Goal: Task Accomplishment & Management: Use online tool/utility

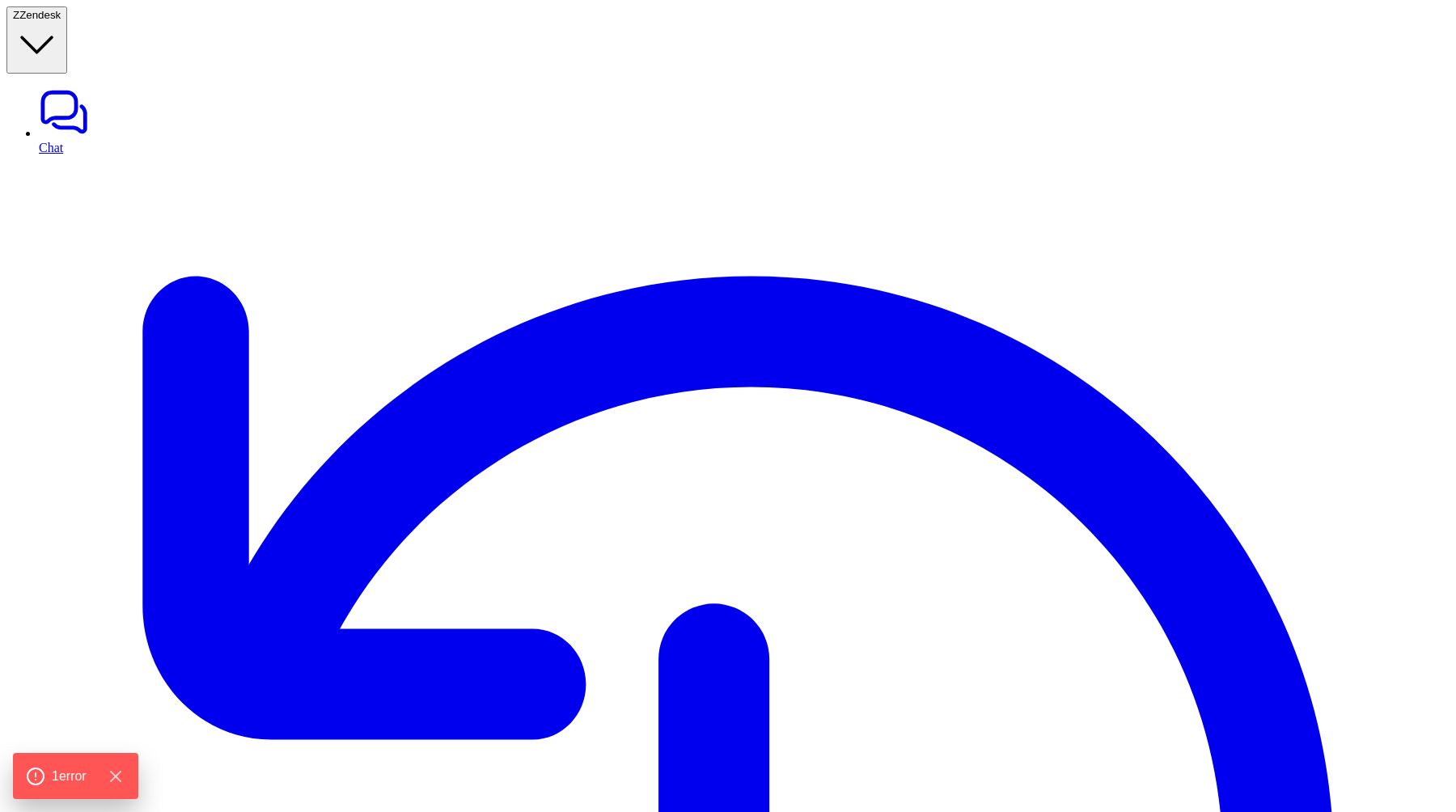
type textarea "**********"
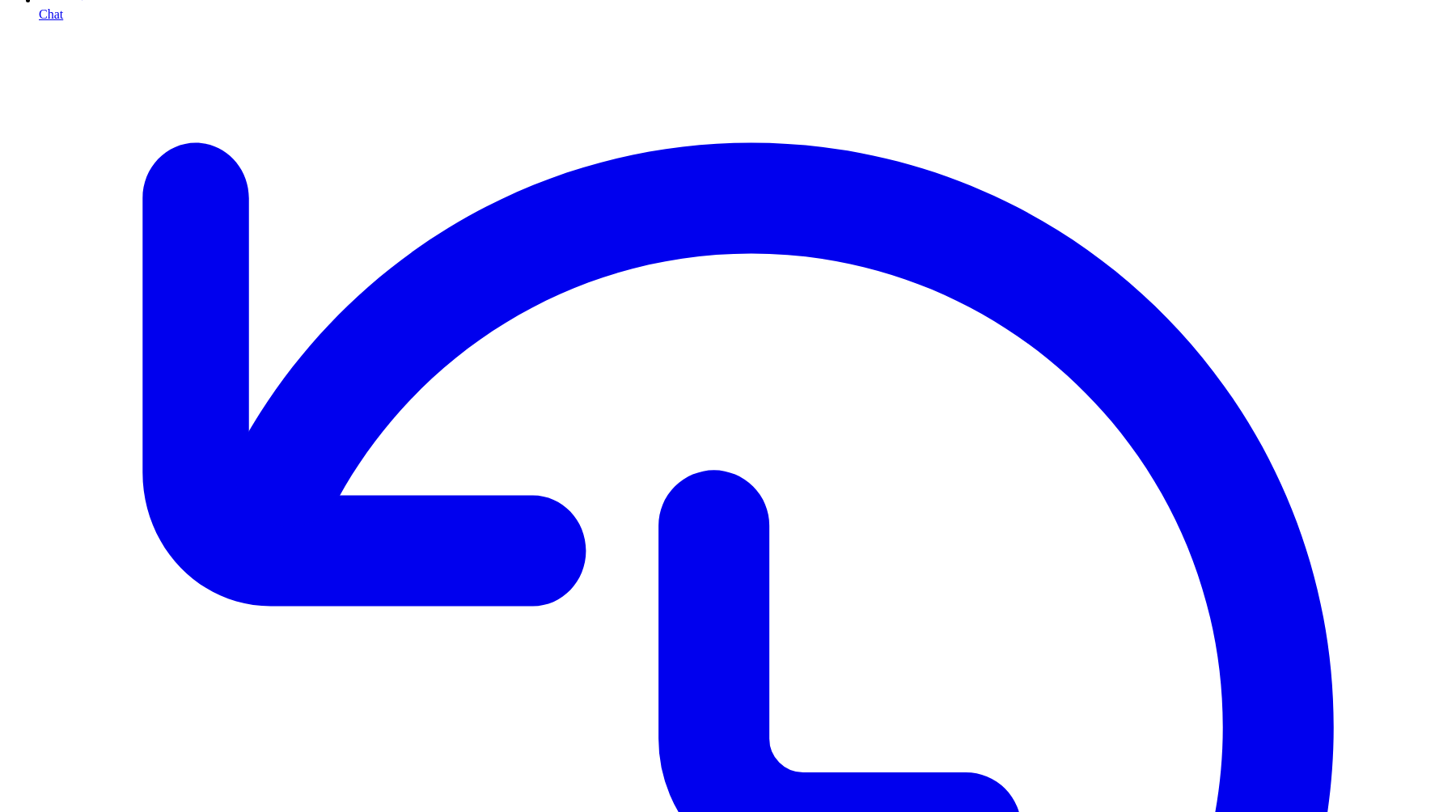
type input "**********"
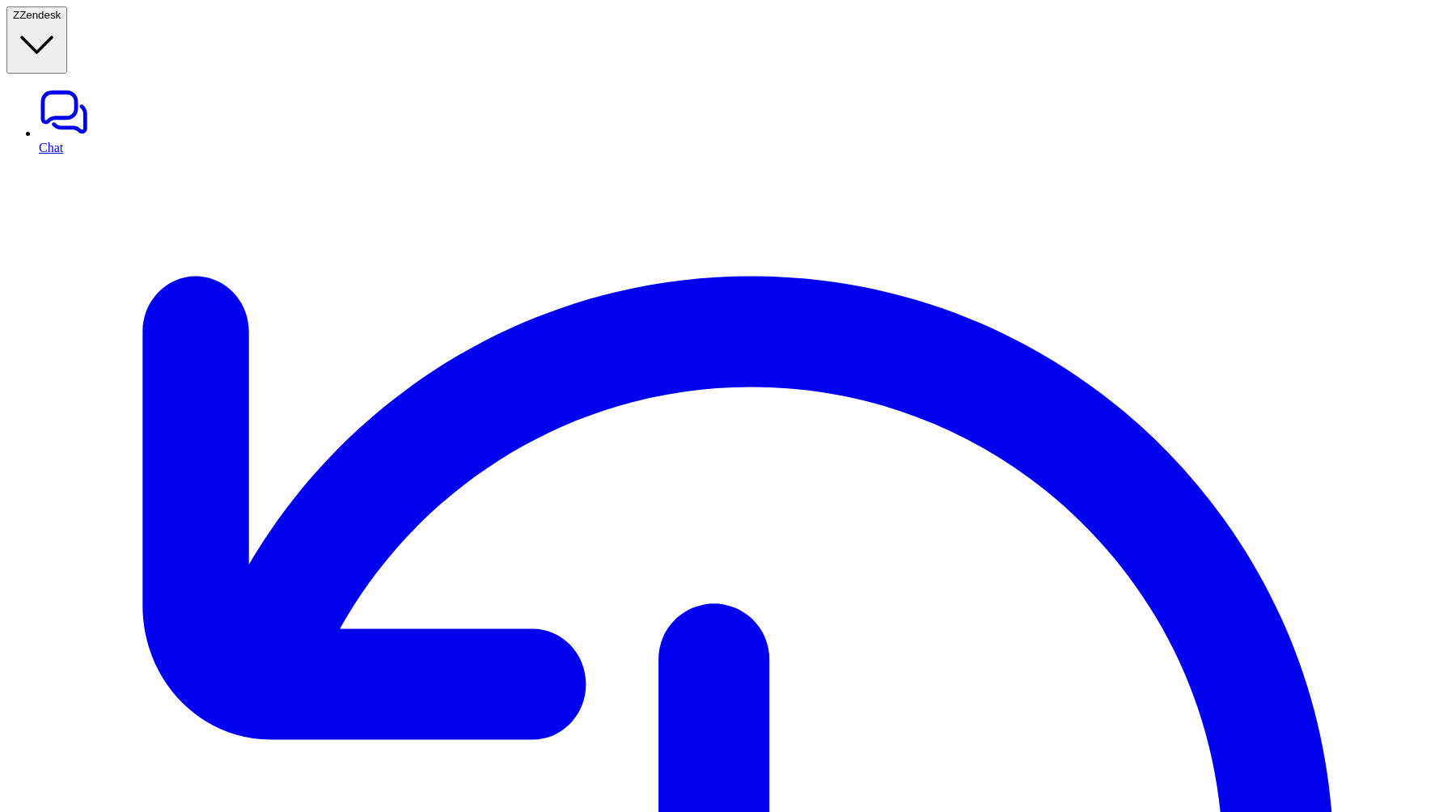
type textarea "**********"
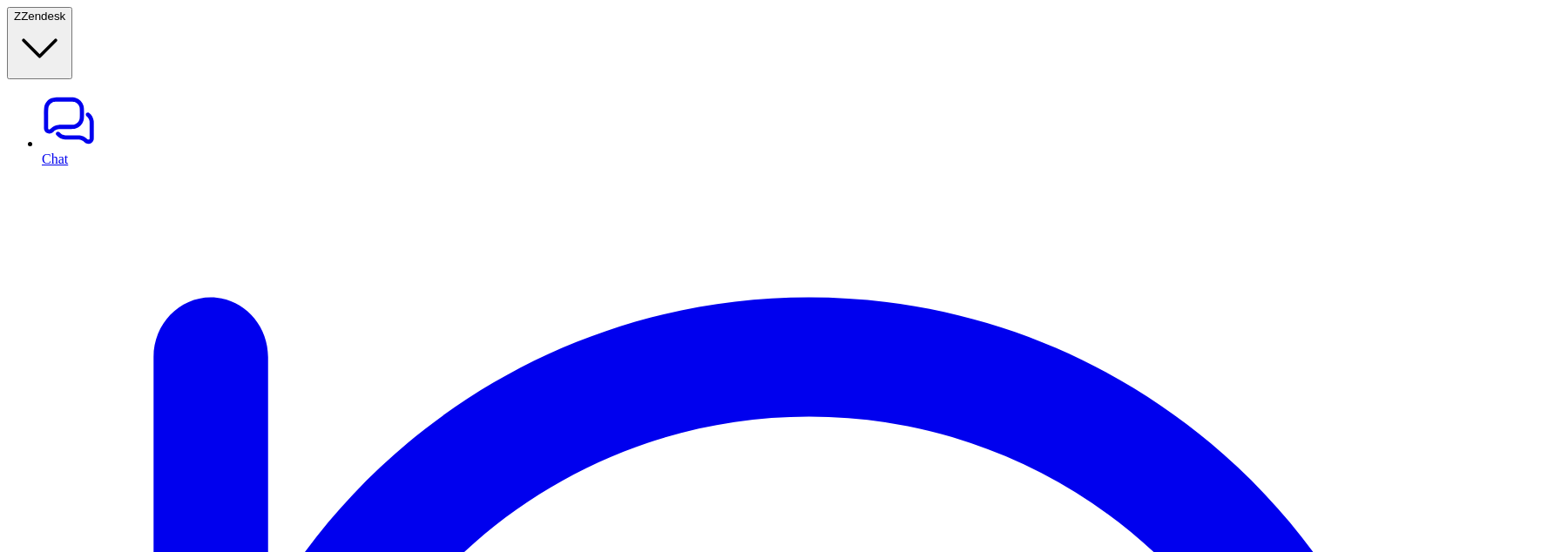
type textarea "**********"
